Goal: Use online tool/utility: Utilize a website feature to perform a specific function

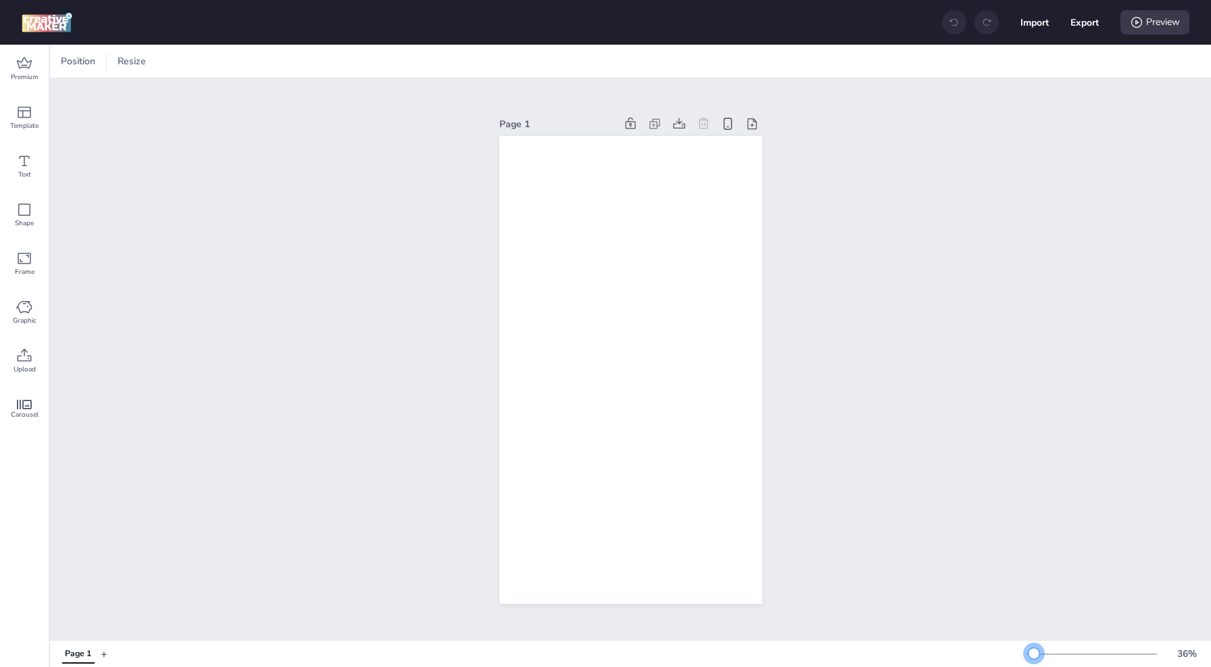
drag, startPoint x: 1043, startPoint y: 651, endPoint x: 1034, endPoint y: 652, distance: 8.9
click at [1034, 652] on div at bounding box center [1034, 653] width 11 height 11
click at [22, 49] on div "Premium" at bounding box center [24, 69] width 49 height 49
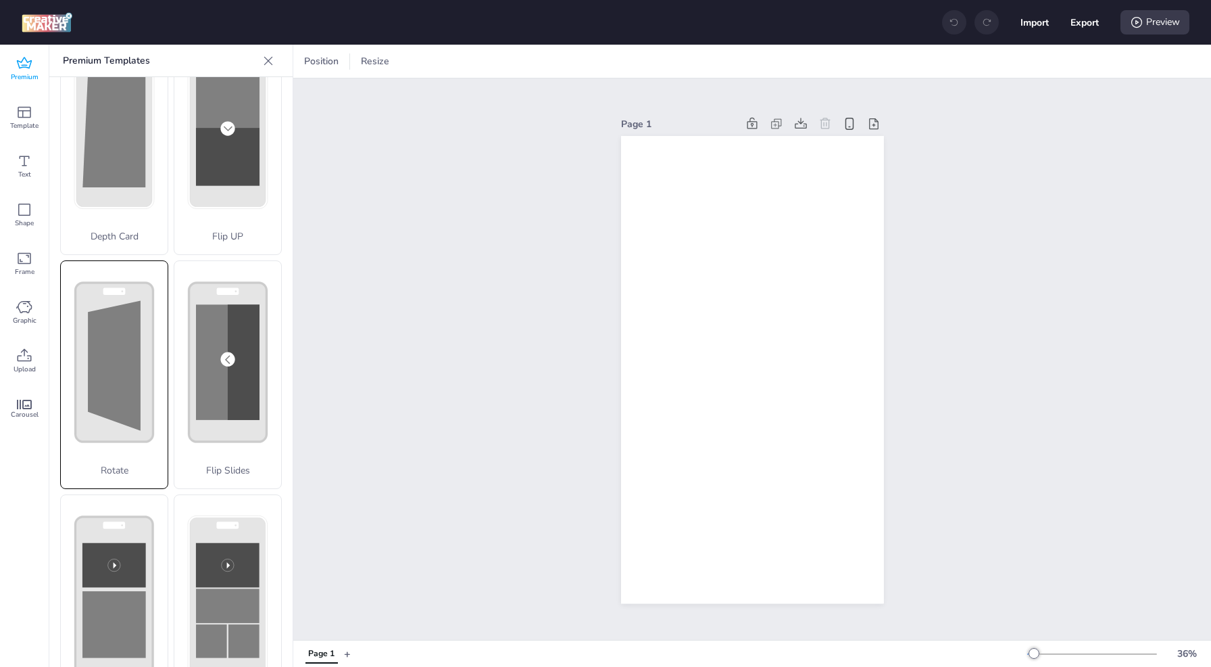
scroll to position [324, 0]
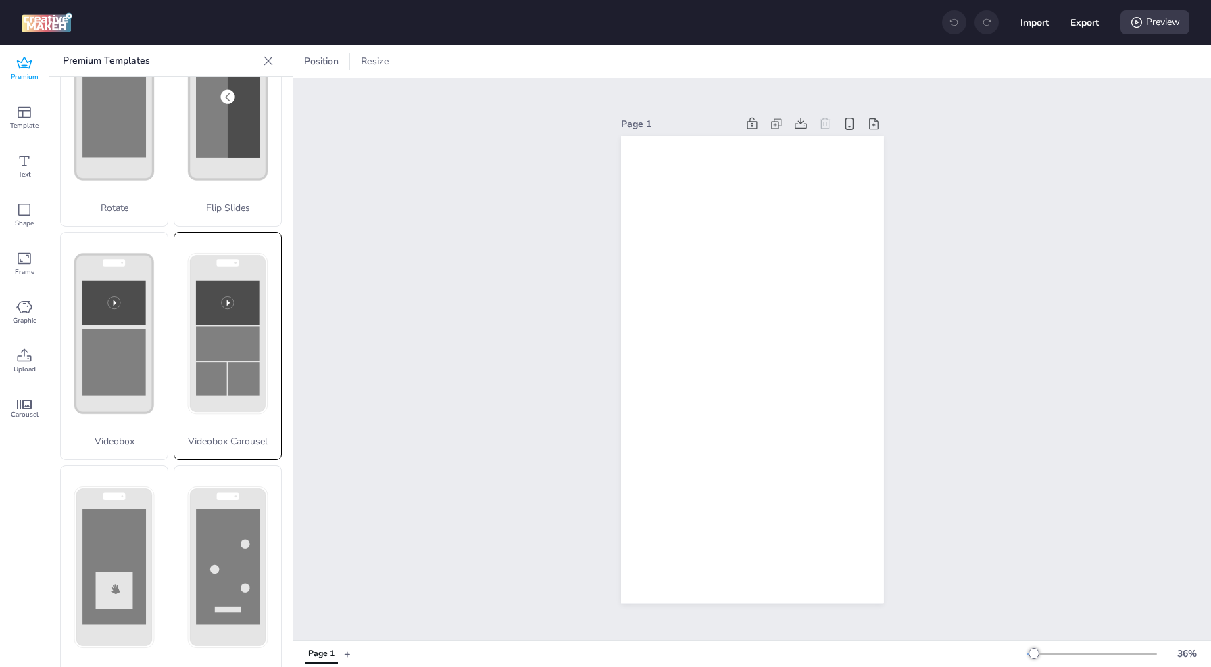
click at [211, 326] on rect at bounding box center [228, 343] width 64 height 34
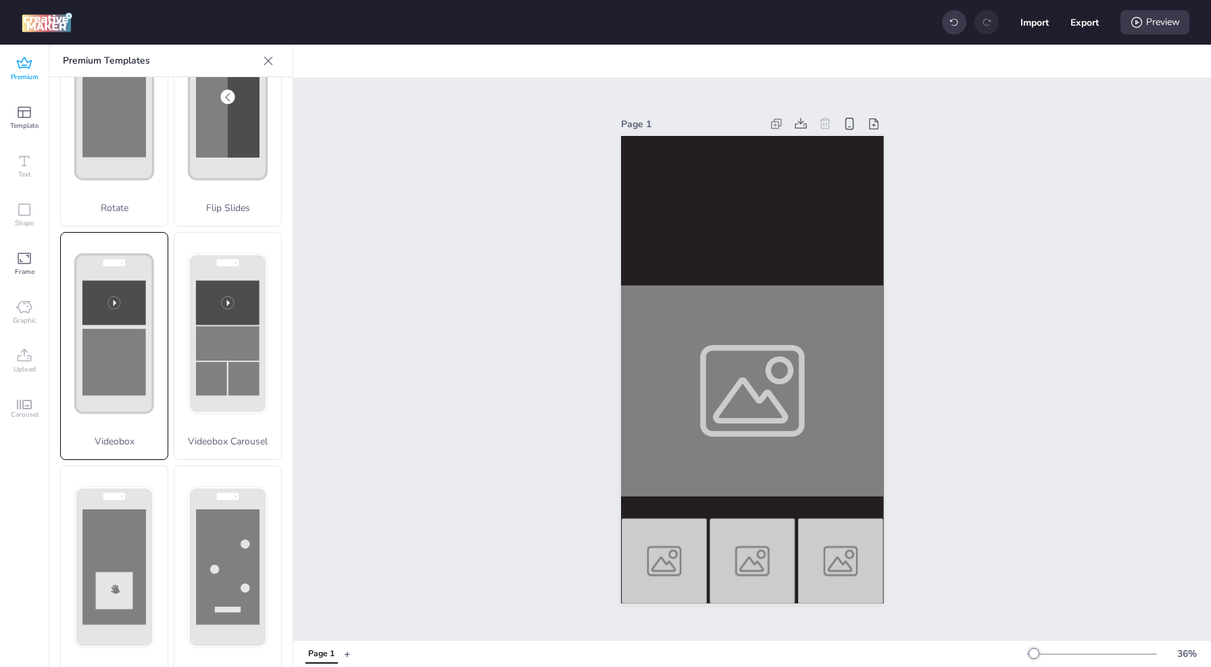
click at [136, 301] on rect at bounding box center [115, 333] width 78 height 159
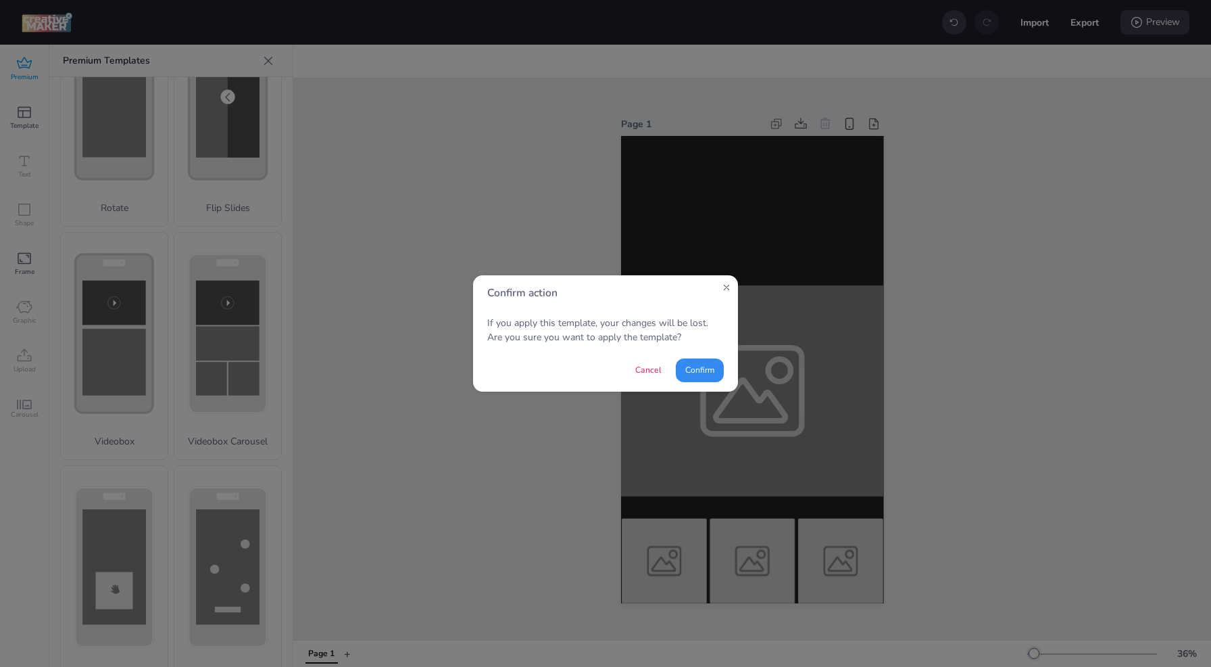
click at [681, 371] on button "Confirm" at bounding box center [700, 370] width 48 height 24
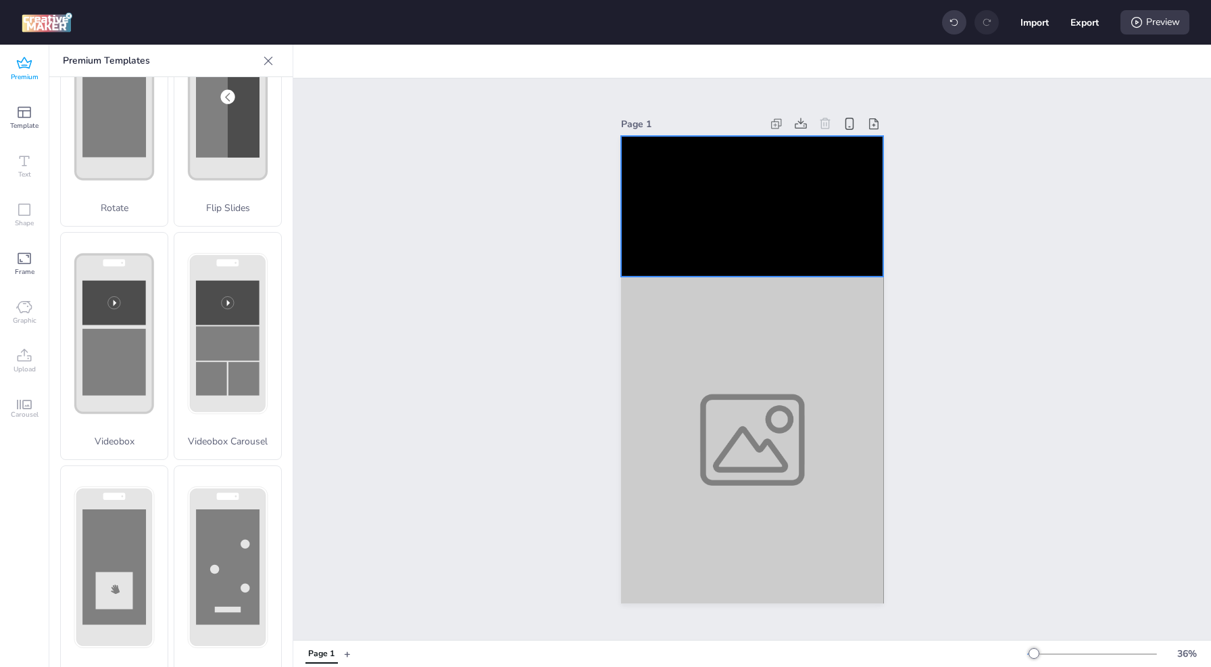
click at [812, 208] on video at bounding box center [752, 206] width 263 height 140
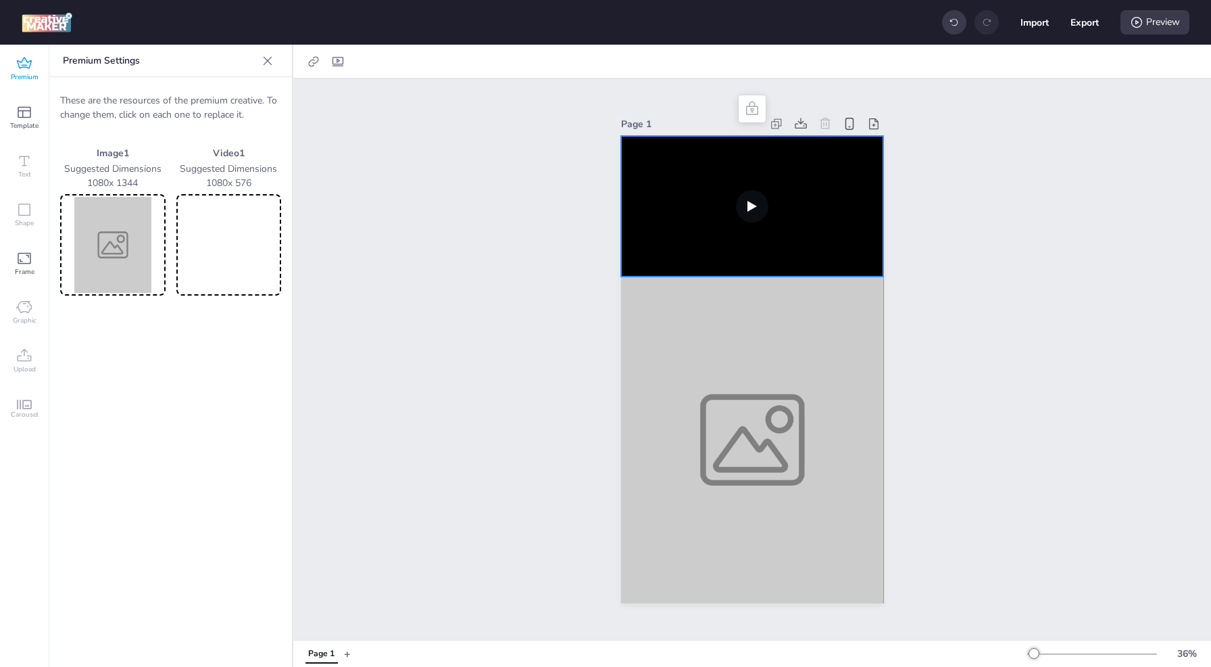
click at [228, 239] on video at bounding box center [229, 245] width 100 height 96
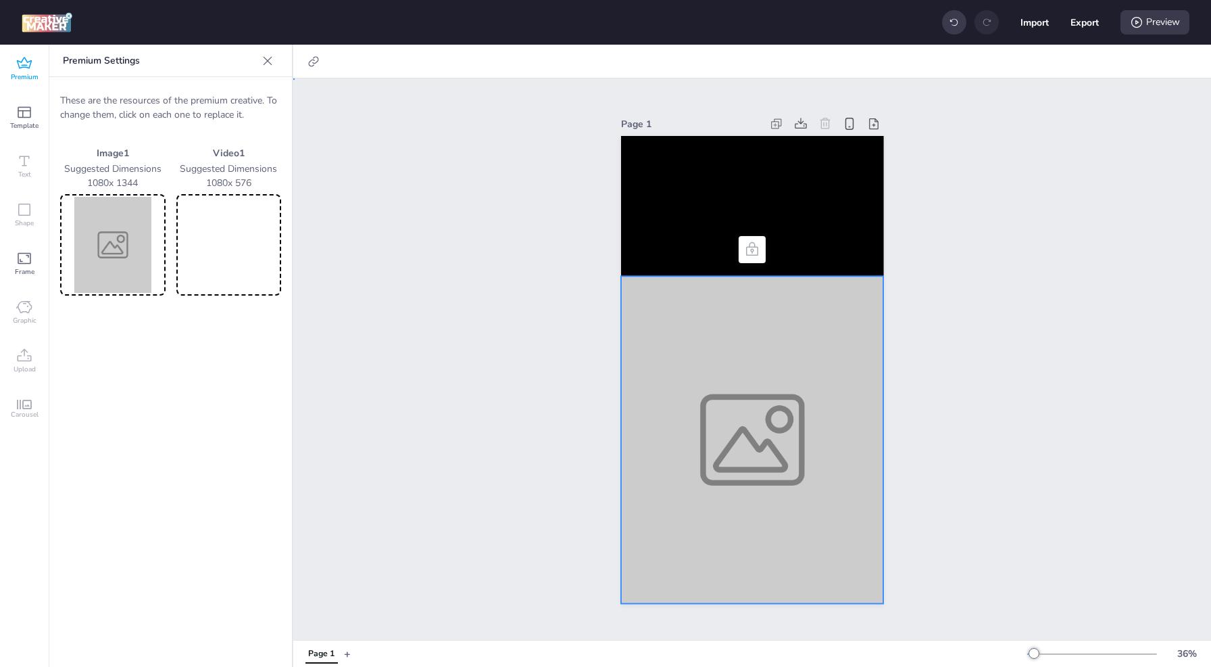
click at [738, 409] on div at bounding box center [752, 440] width 263 height 327
click at [128, 254] on img at bounding box center [113, 245] width 100 height 96
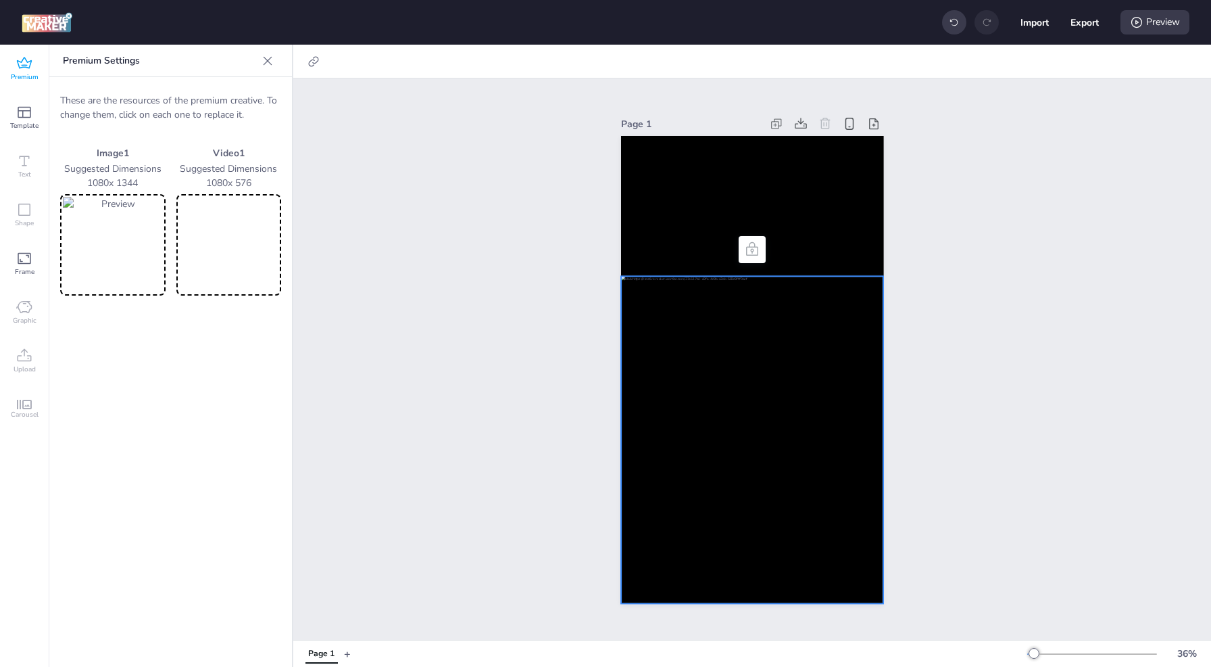
click at [810, 366] on div at bounding box center [752, 440] width 263 height 327
click at [124, 241] on img at bounding box center [113, 245] width 100 height 96
click at [113, 247] on img at bounding box center [113, 245] width 100 height 96
click at [82, 242] on img at bounding box center [113, 245] width 100 height 96
click at [531, 408] on div "Page 1" at bounding box center [752, 358] width 918 height 561
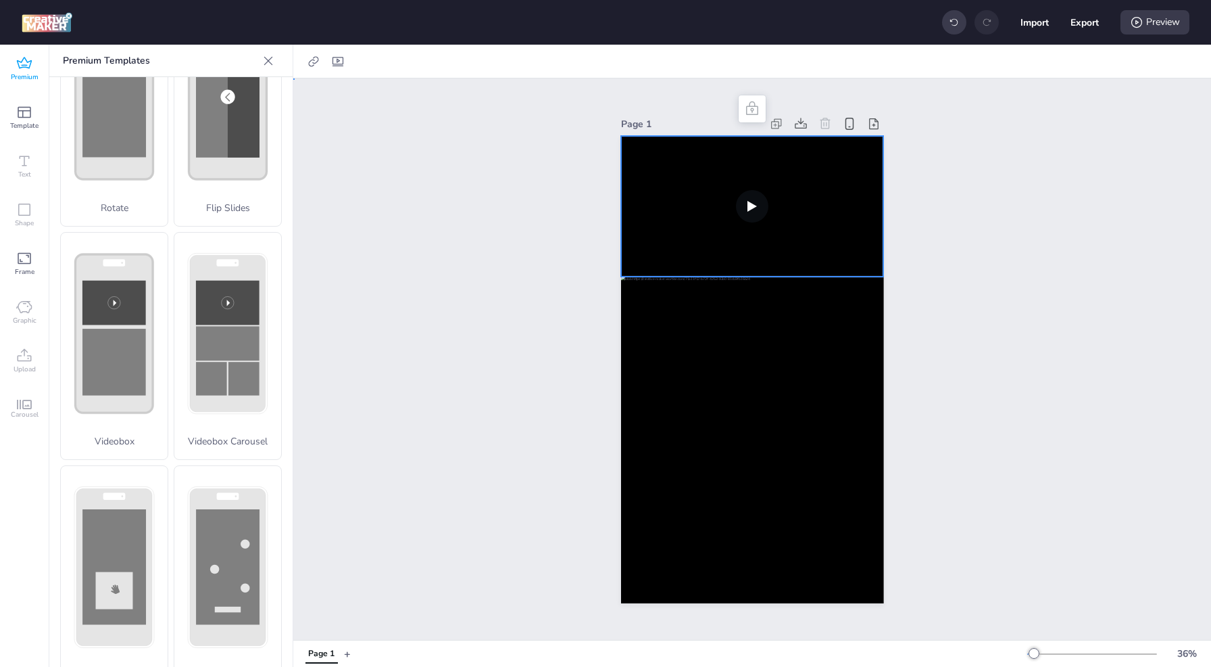
click at [770, 189] on video at bounding box center [752, 206] width 263 height 140
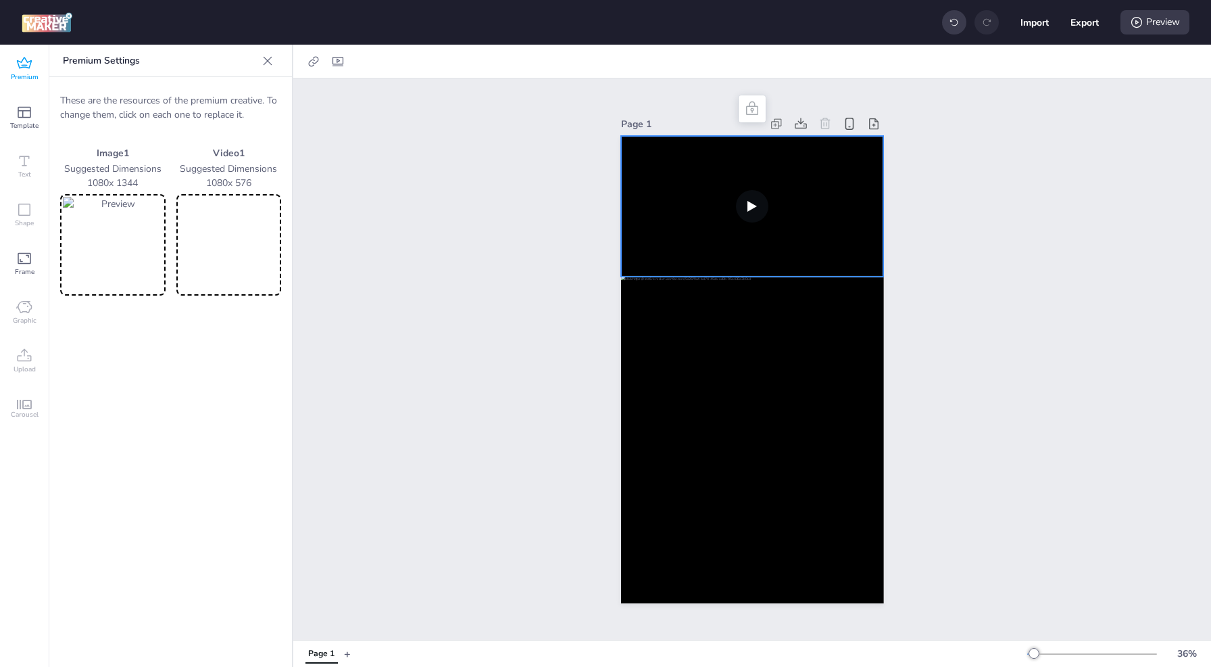
click at [749, 201] on video at bounding box center [752, 206] width 263 height 140
drag, startPoint x: 230, startPoint y: 239, endPoint x: 335, endPoint y: 58, distance: 209.6
click at [335, 58] on icon at bounding box center [338, 62] width 14 height 14
select select "contain"
click at [224, 95] on label "Autoplay" at bounding box center [240, 96] width 65 height 24
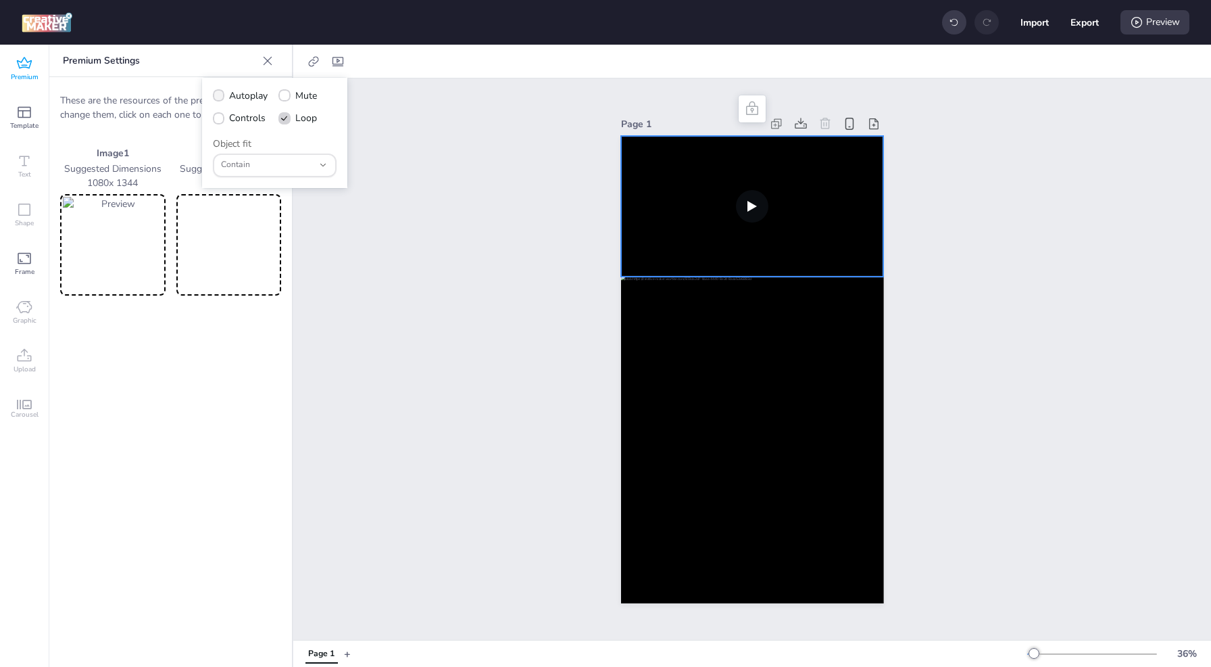
click at [221, 97] on input "Autoplay" at bounding box center [216, 101] width 9 height 9
checkbox input "true"
click at [218, 116] on icon at bounding box center [218, 118] width 9 height 7
click at [218, 119] on input "Controls" at bounding box center [216, 123] width 9 height 9
checkbox input "true"
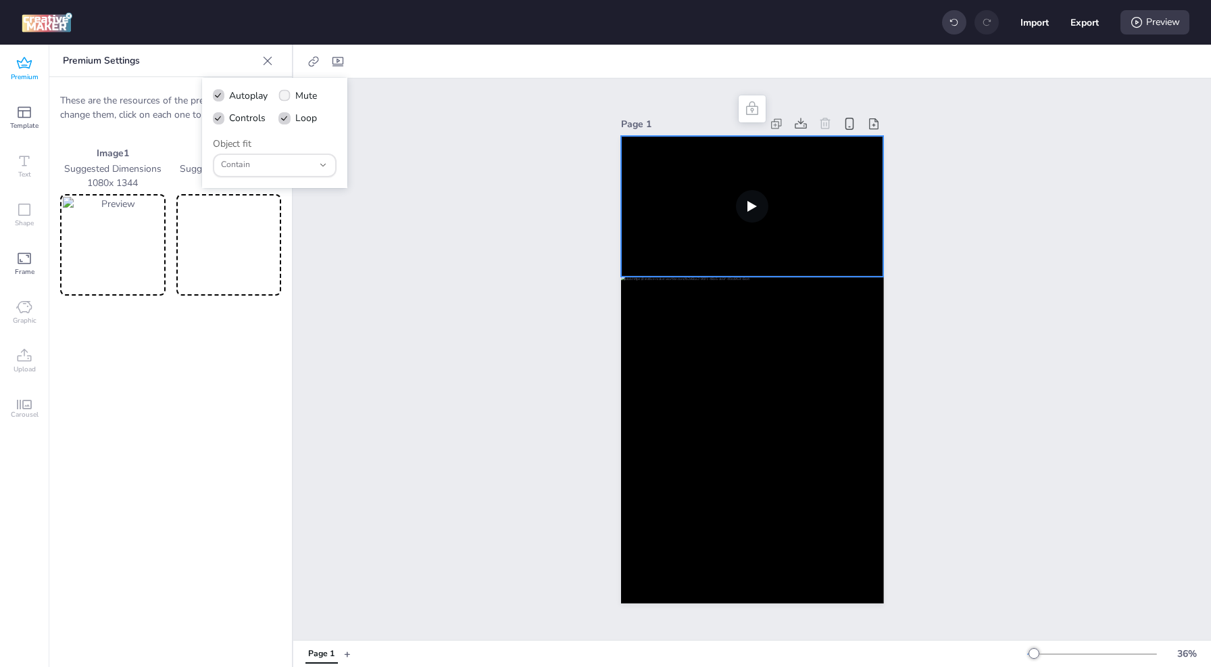
click at [287, 93] on icon at bounding box center [284, 95] width 9 height 7
click at [287, 97] on input "Mute" at bounding box center [282, 101] width 9 height 9
checkbox input "true"
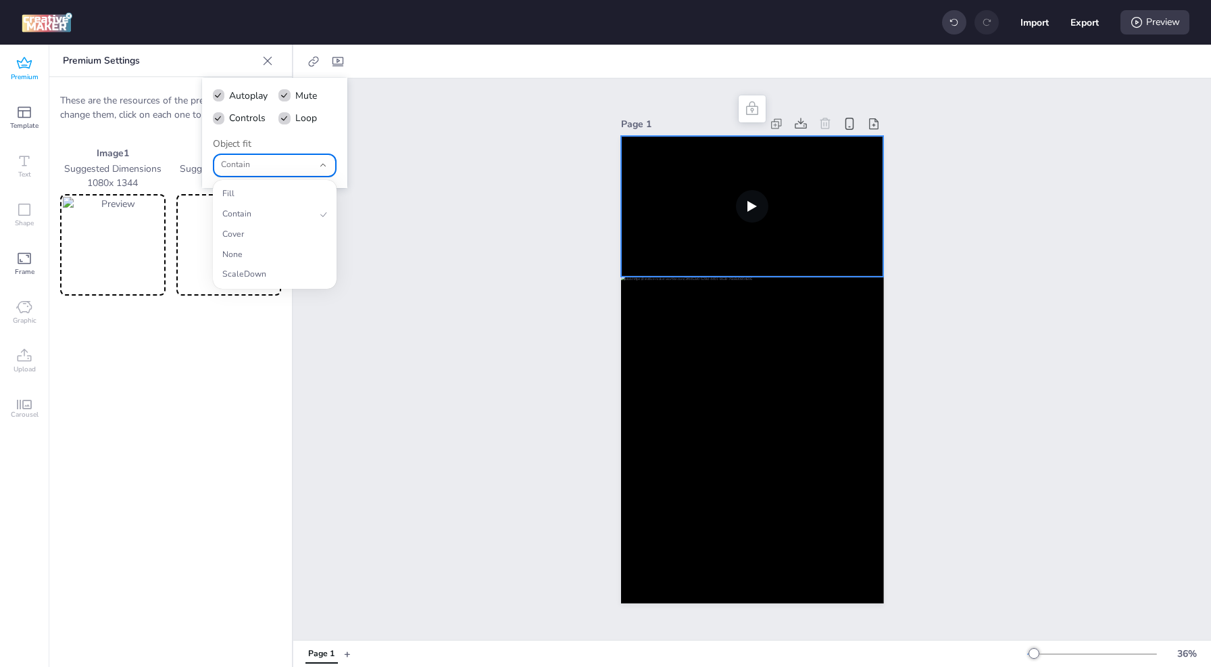
click at [324, 166] on icon "button" at bounding box center [322, 164] width 9 height 9
click at [300, 195] on span "Fill" at bounding box center [268, 194] width 93 height 12
type input "fill"
select select "fill"
click at [318, 155] on button "Fill" at bounding box center [275, 165] width 124 height 24
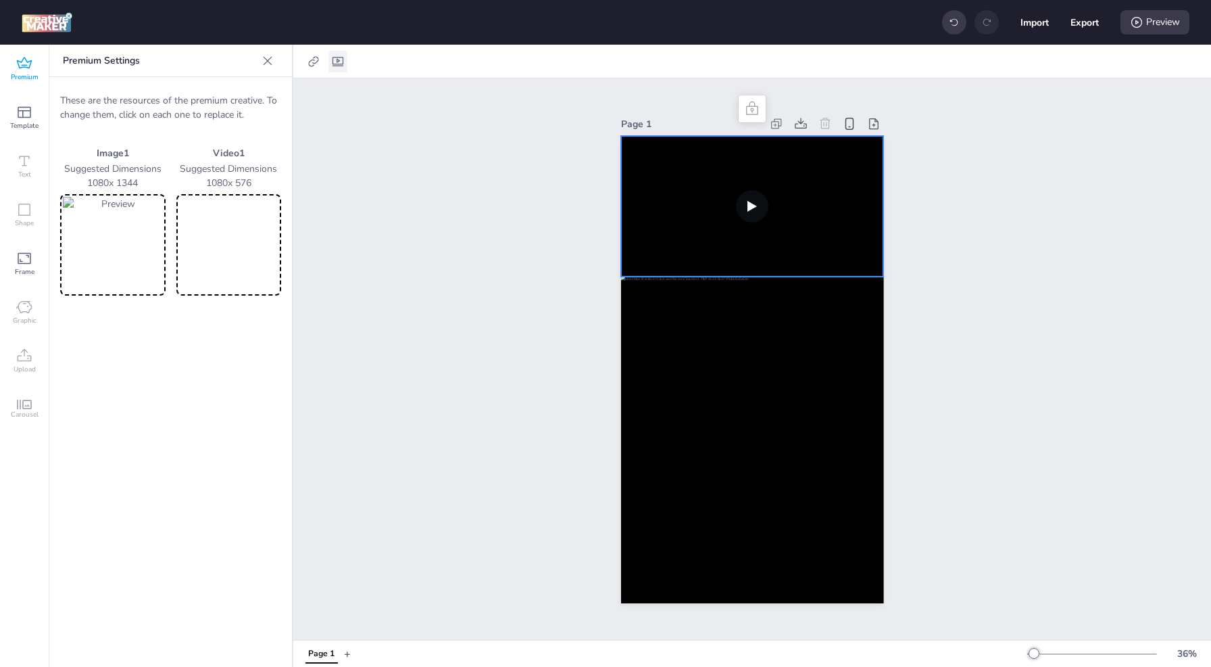
click at [339, 64] on icon at bounding box center [338, 62] width 14 height 14
select select "fill"
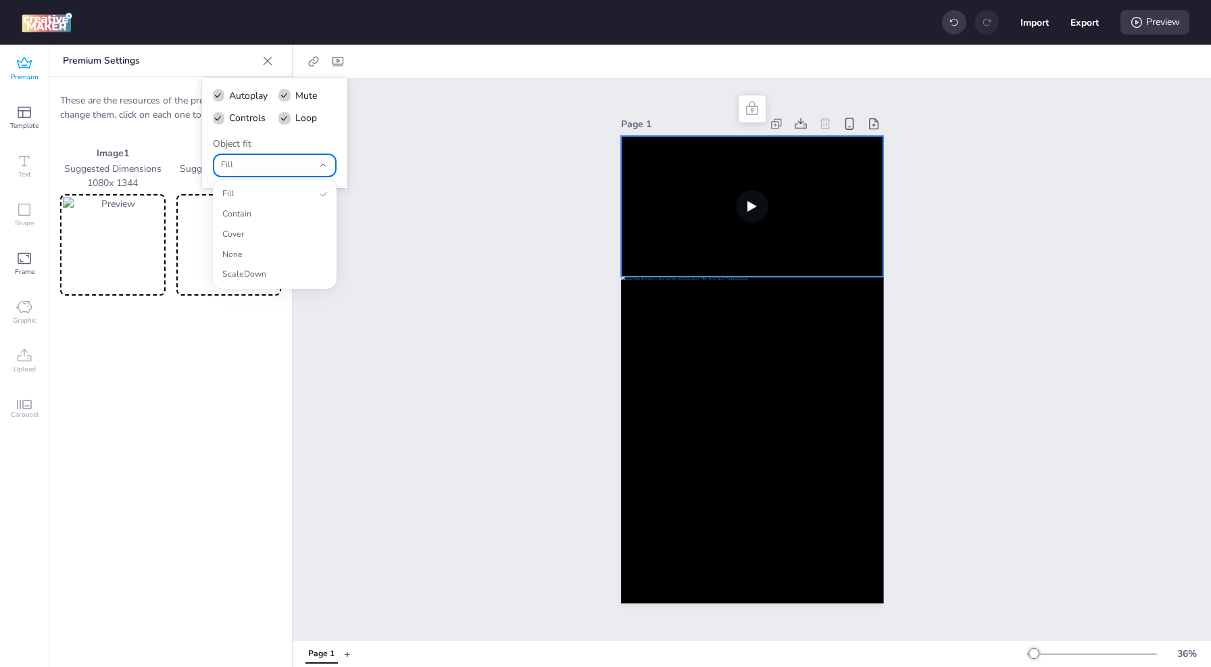
click at [281, 163] on span "Fill" at bounding box center [267, 165] width 93 height 12
click at [470, 212] on div "Page 1" at bounding box center [752, 358] width 918 height 561
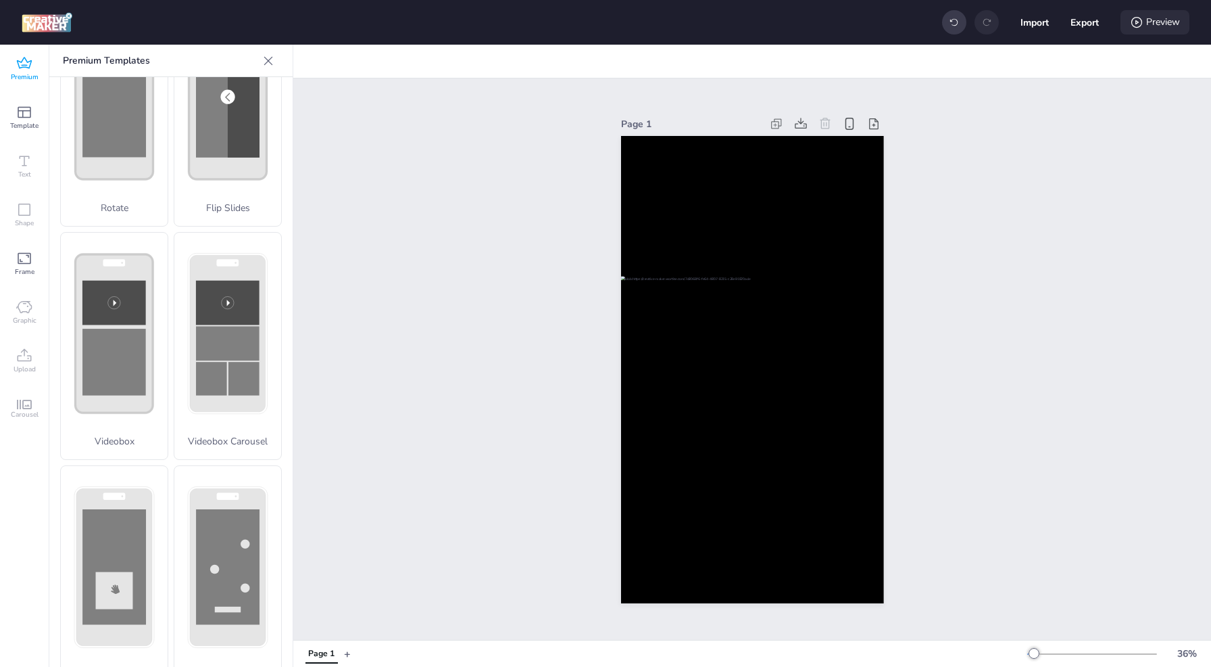
click at [1162, 15] on div "Preview" at bounding box center [1155, 22] width 69 height 24
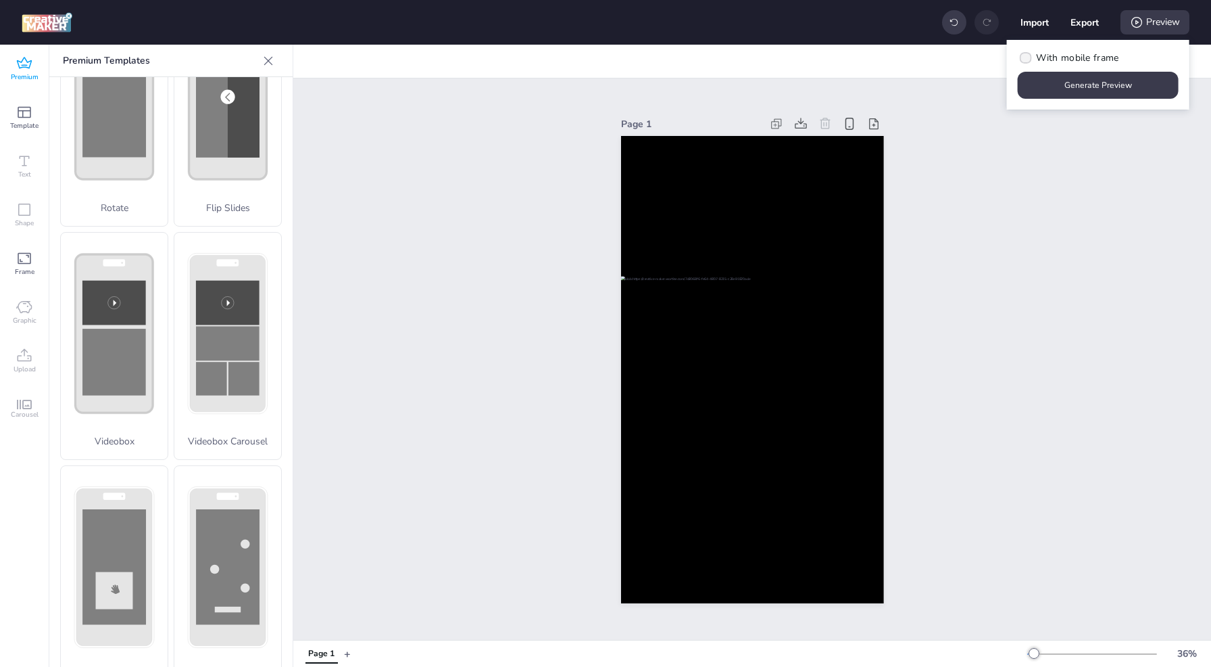
click at [1098, 51] on span "With mobile frame" at bounding box center [1077, 58] width 82 height 14
click at [1028, 59] on input "With mobile frame" at bounding box center [1023, 63] width 9 height 9
checkbox input "true"
click at [1093, 83] on button "Generate Preview" at bounding box center [1099, 85] width 156 height 26
click at [1090, 78] on button "Generate Preview" at bounding box center [1098, 85] width 161 height 27
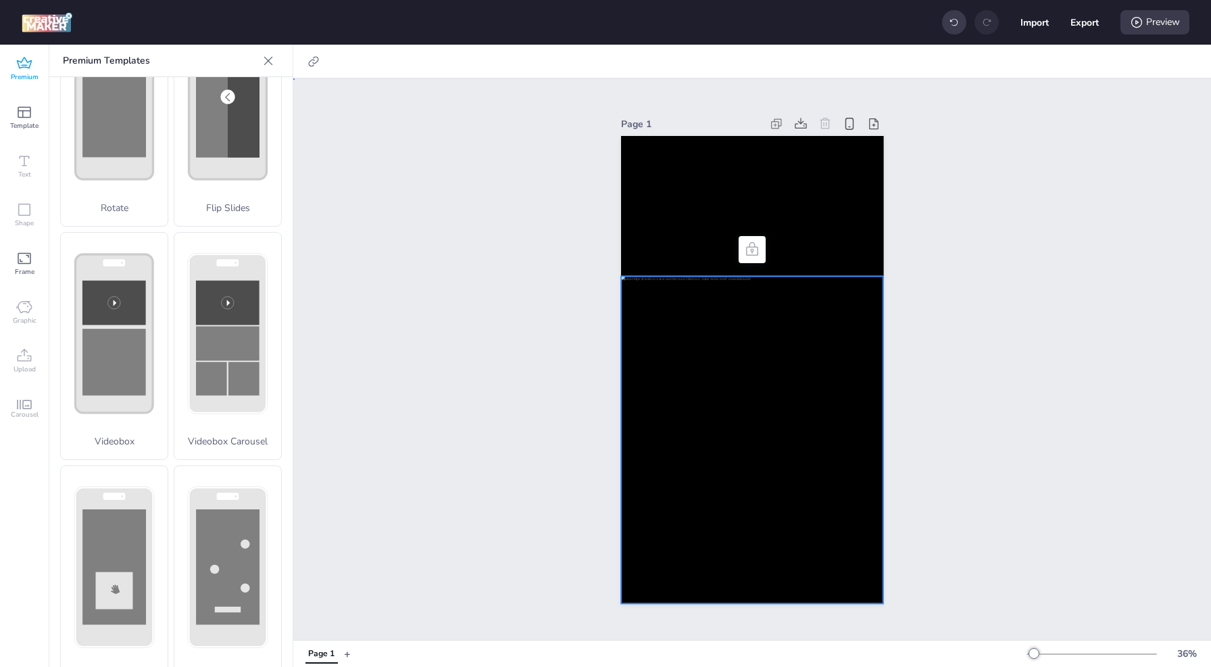
click at [818, 387] on div at bounding box center [752, 440] width 263 height 327
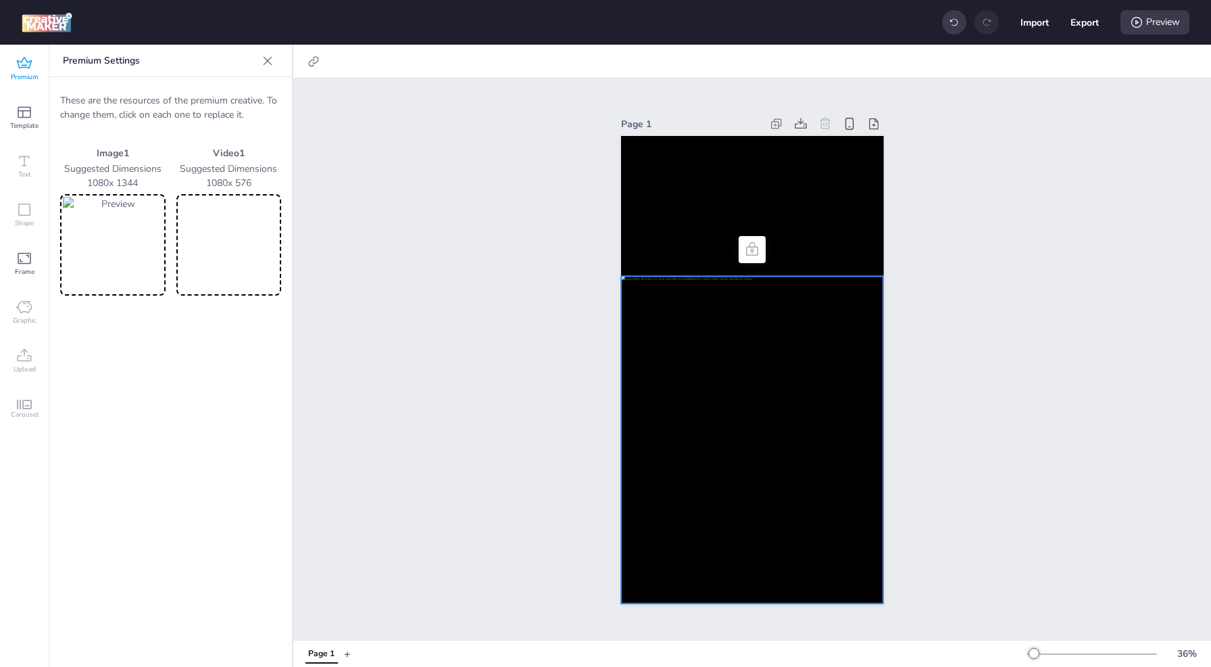
click at [97, 241] on img at bounding box center [113, 245] width 100 height 96
click at [523, 298] on div "Page 1" at bounding box center [752, 358] width 918 height 561
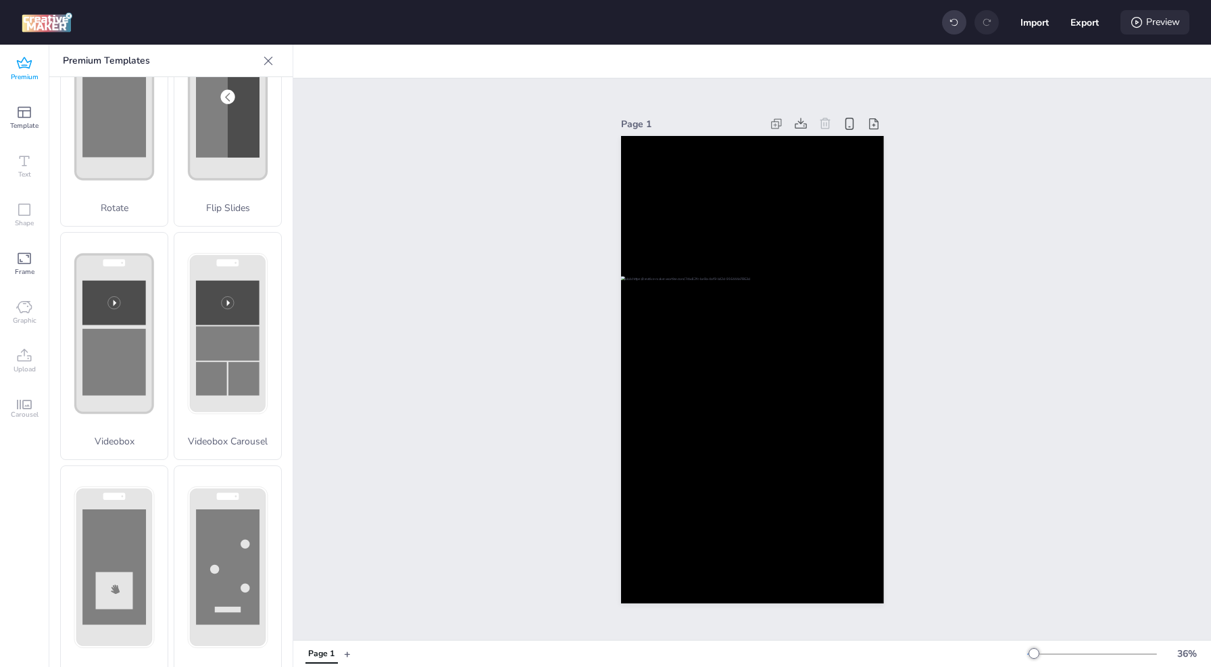
click at [1156, 23] on div "Preview" at bounding box center [1155, 22] width 69 height 24
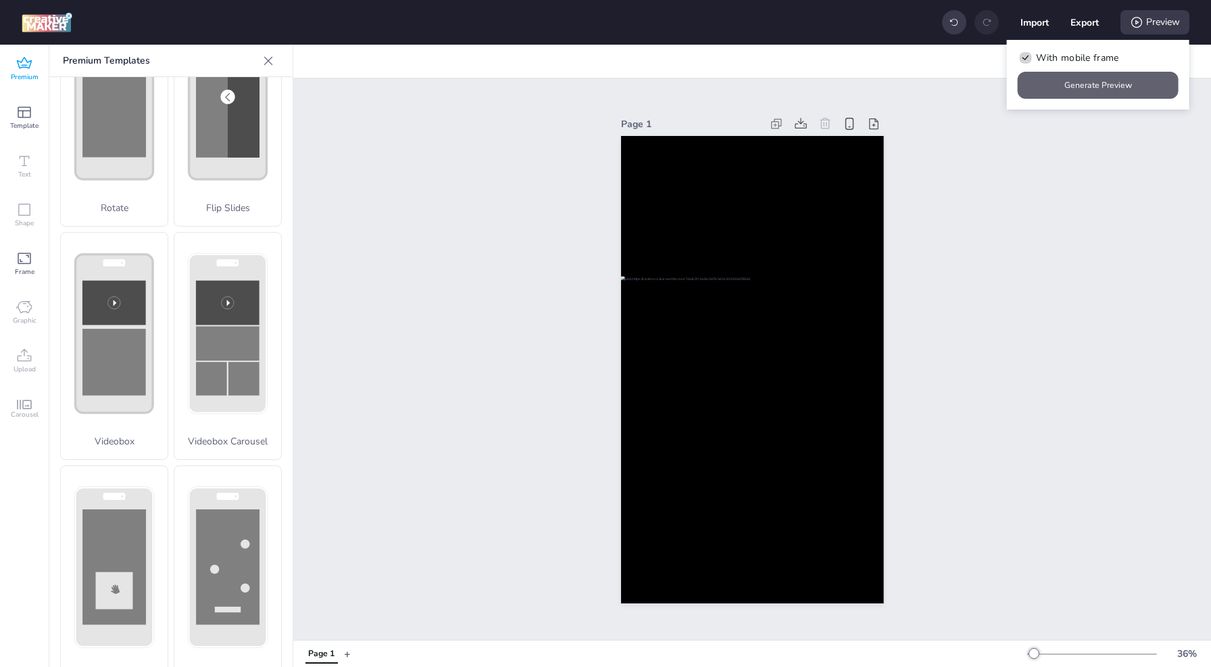
click at [1096, 87] on button "Generate Preview" at bounding box center [1098, 85] width 161 height 27
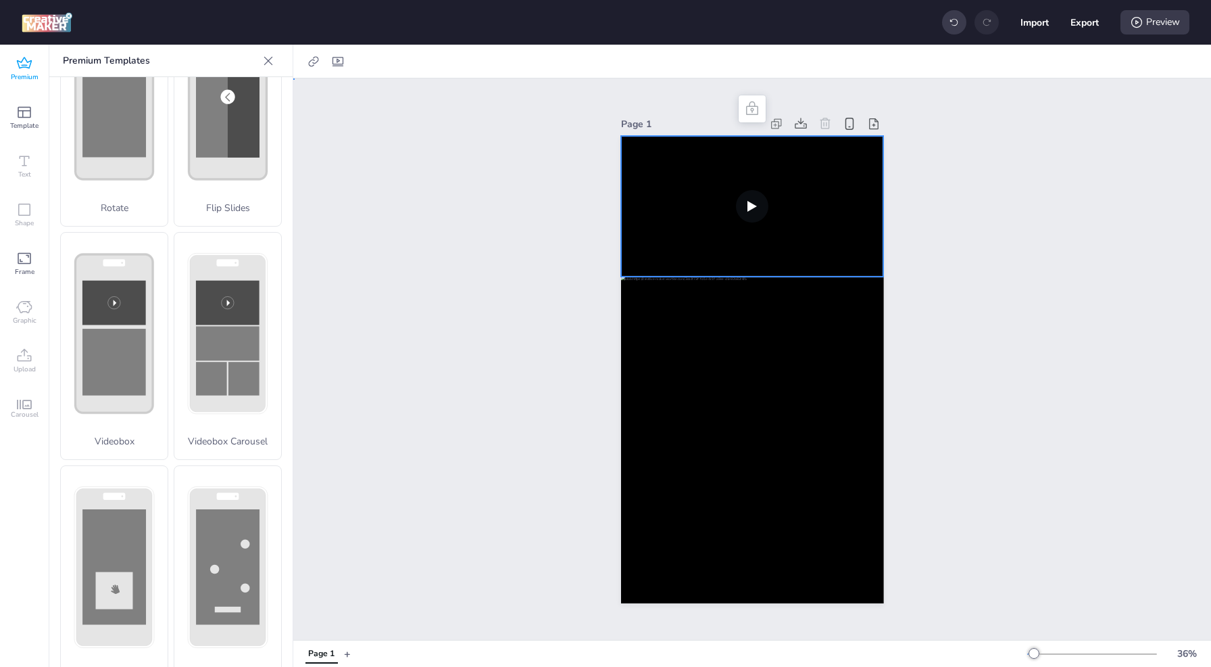
click at [688, 174] on video at bounding box center [752, 206] width 263 height 140
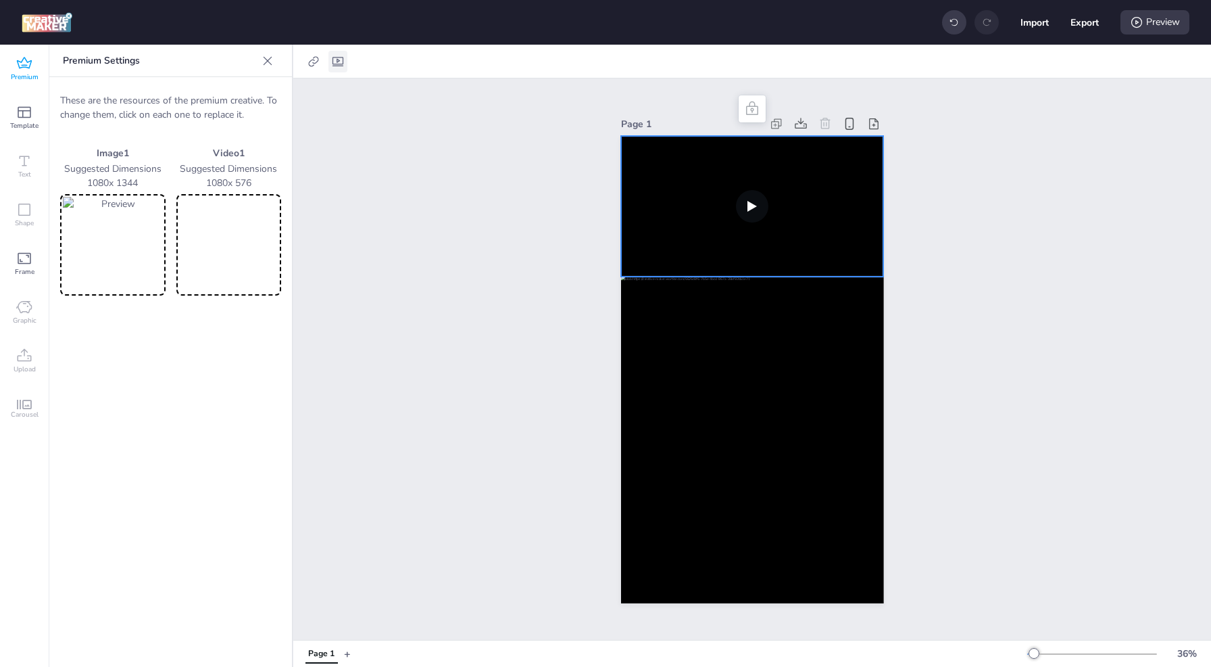
click at [340, 59] on icon at bounding box center [338, 62] width 14 height 14
select select "fill"
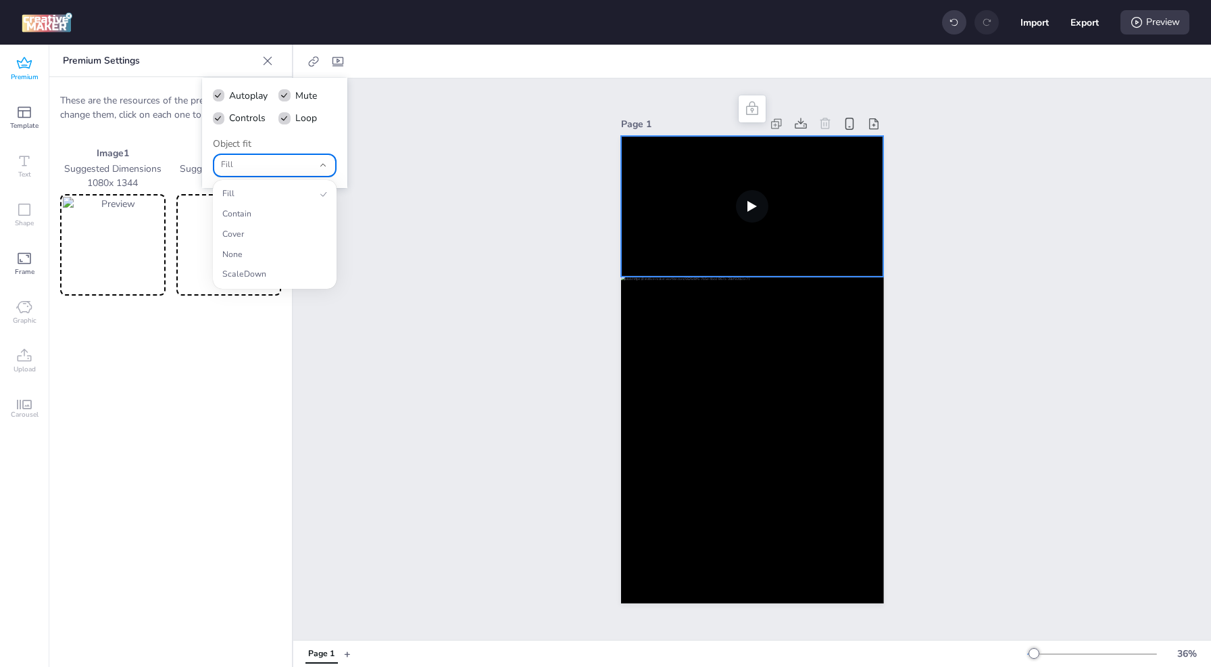
click at [279, 162] on span "Fill" at bounding box center [267, 165] width 93 height 12
click at [292, 214] on span "Contain" at bounding box center [268, 214] width 93 height 12
type input "contain"
select select "contain"
click at [318, 166] on icon "button" at bounding box center [322, 164] width 9 height 9
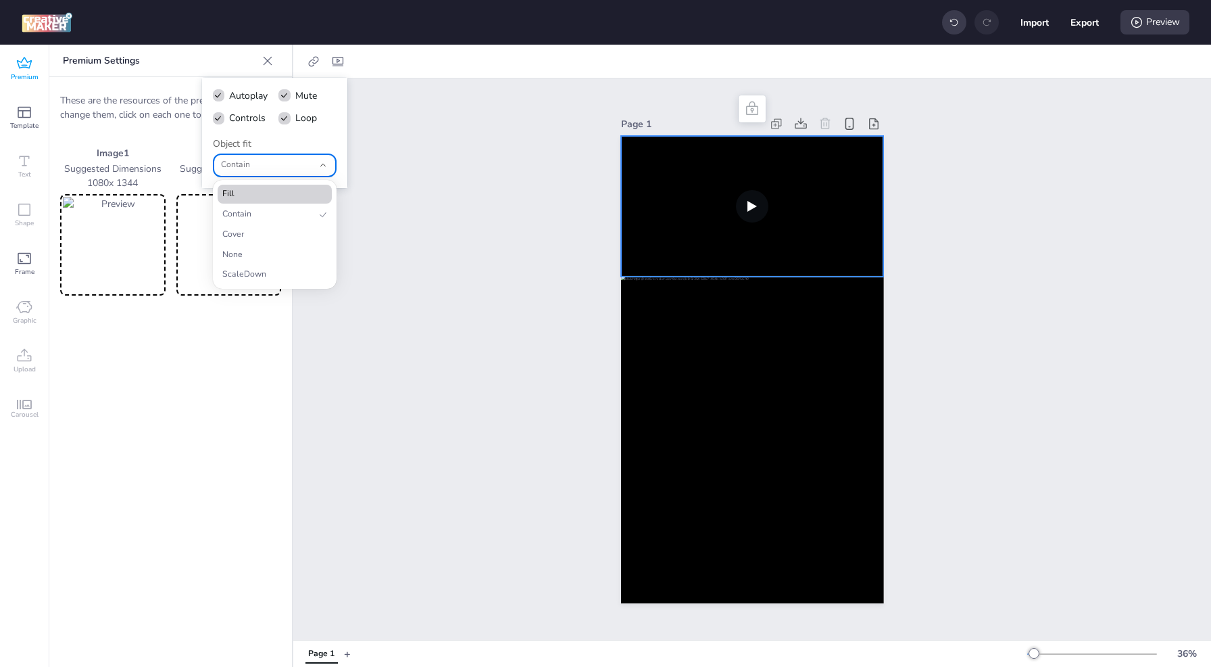
click at [306, 193] on span "Fill" at bounding box center [268, 194] width 93 height 12
type input "fill"
select select "fill"
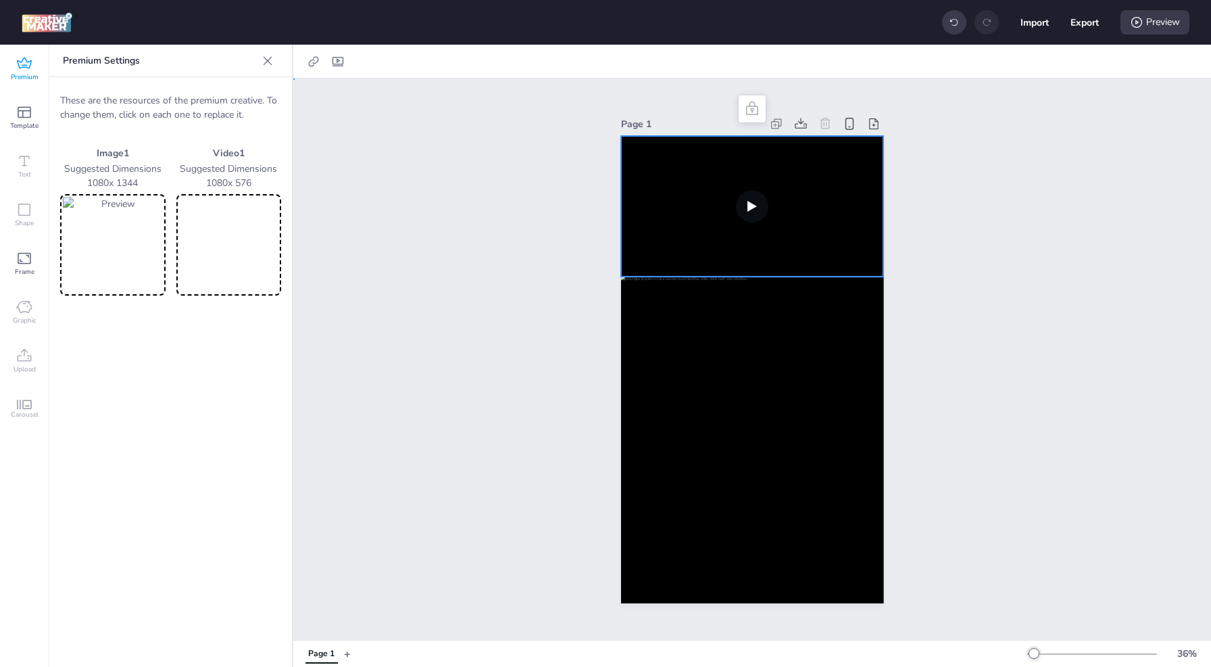
click at [436, 206] on div "Page 1" at bounding box center [752, 358] width 918 height 561
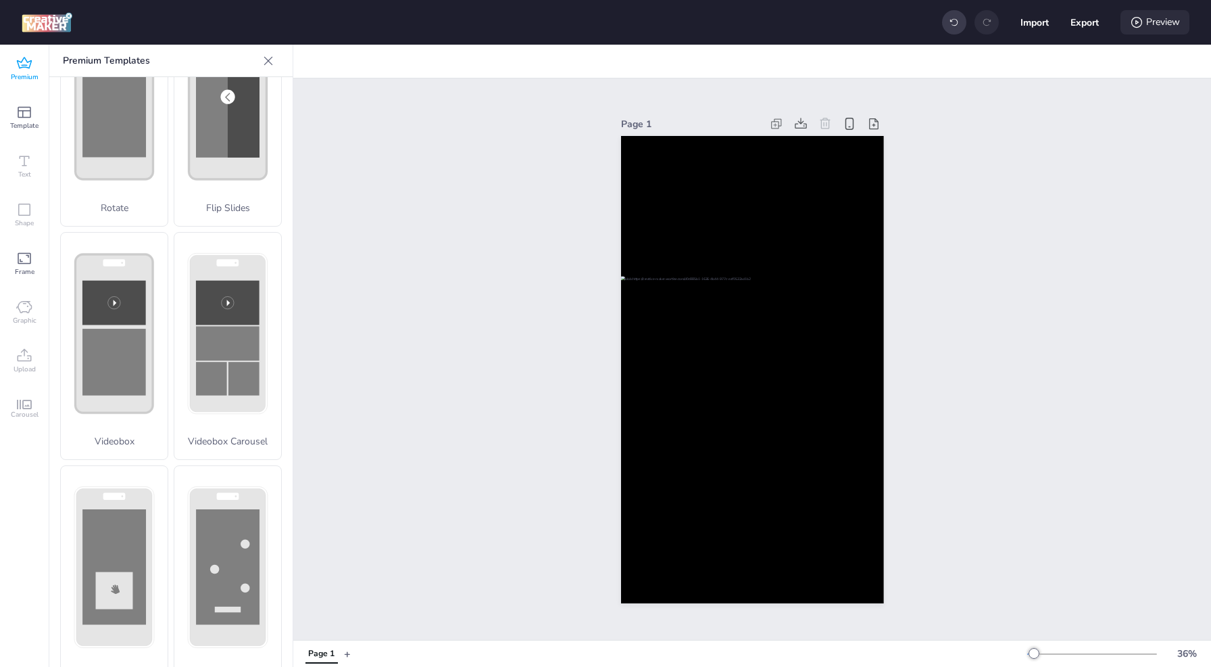
click at [1169, 22] on div "Preview" at bounding box center [1155, 22] width 69 height 24
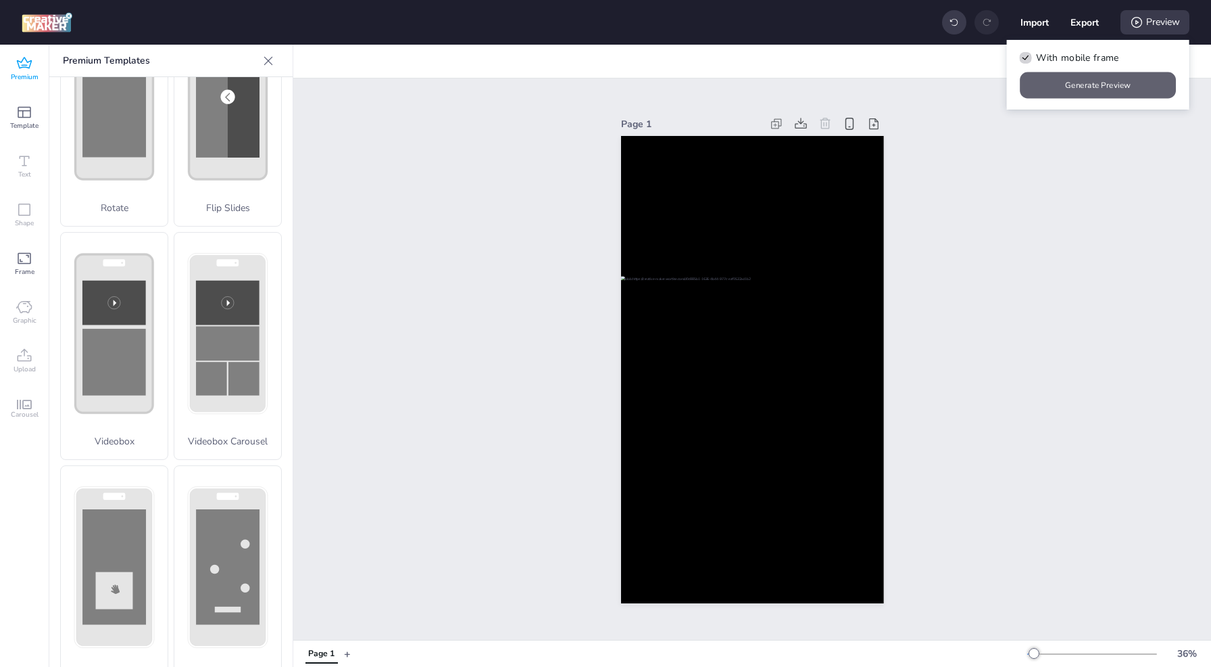
click at [1111, 85] on button "Generate Preview" at bounding box center [1099, 85] width 156 height 26
